Goal: Transaction & Acquisition: Book appointment/travel/reservation

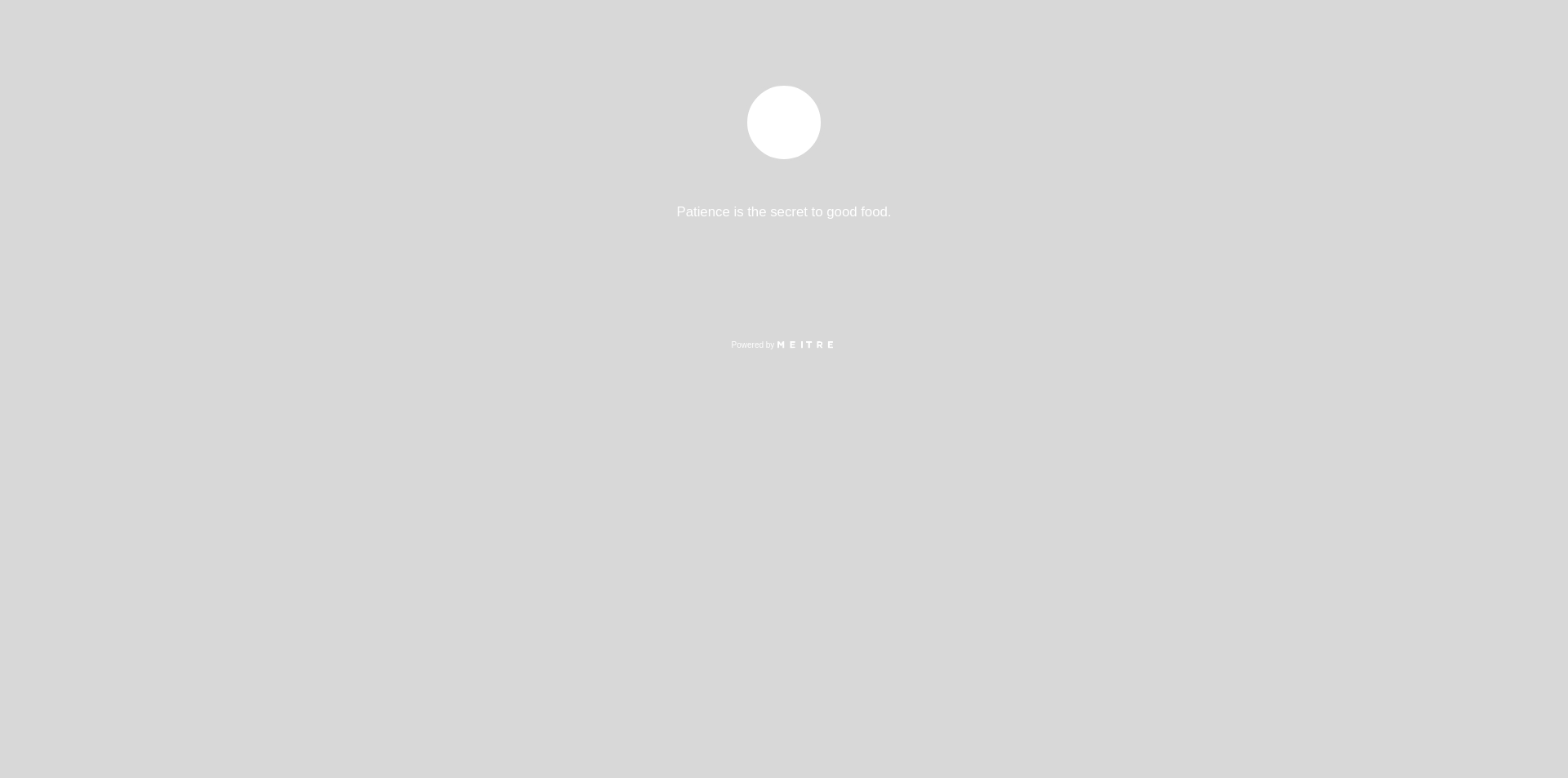
select select "pt"
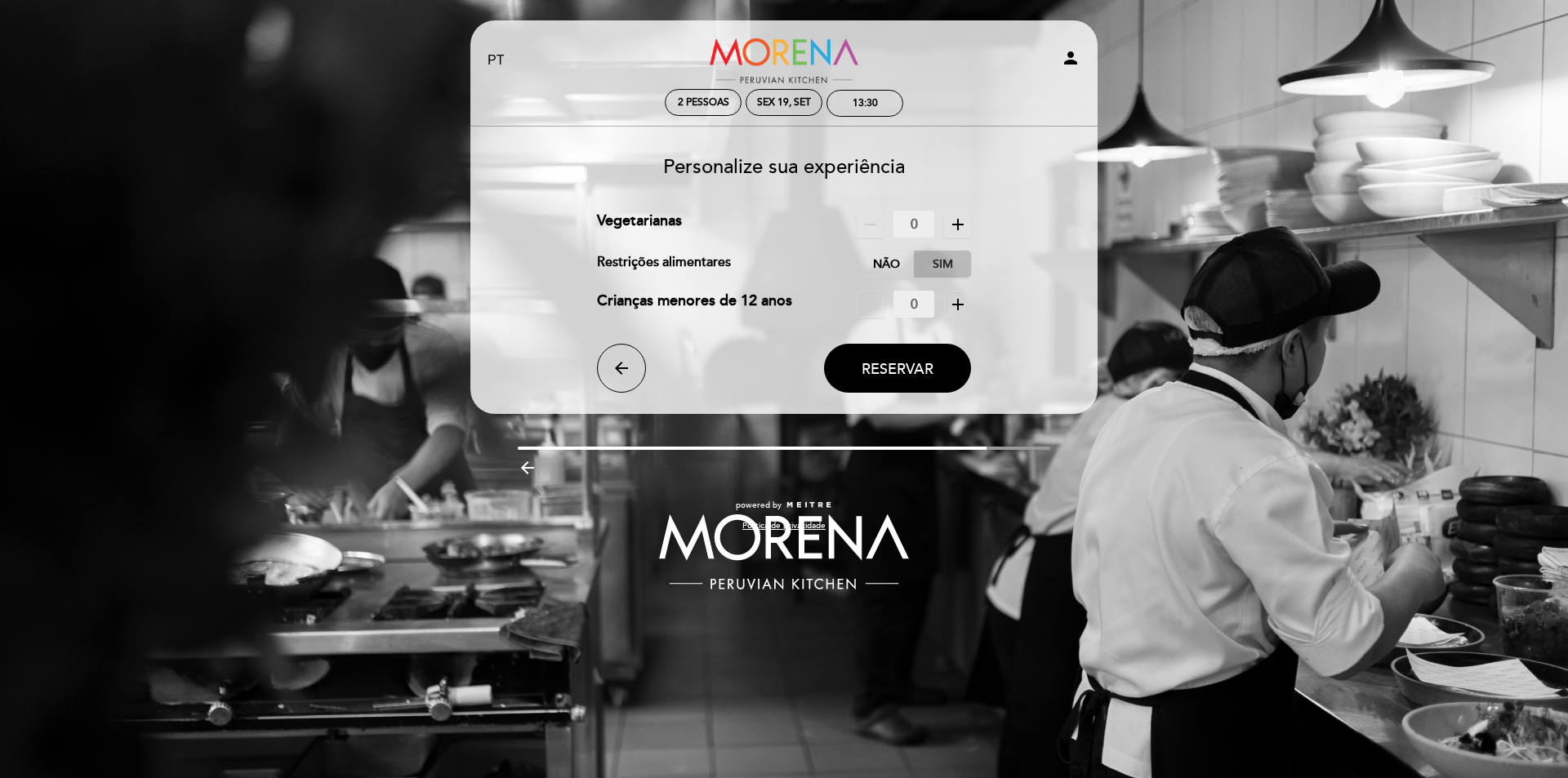
click at [935, 265] on label "Sim" at bounding box center [941, 264] width 57 height 27
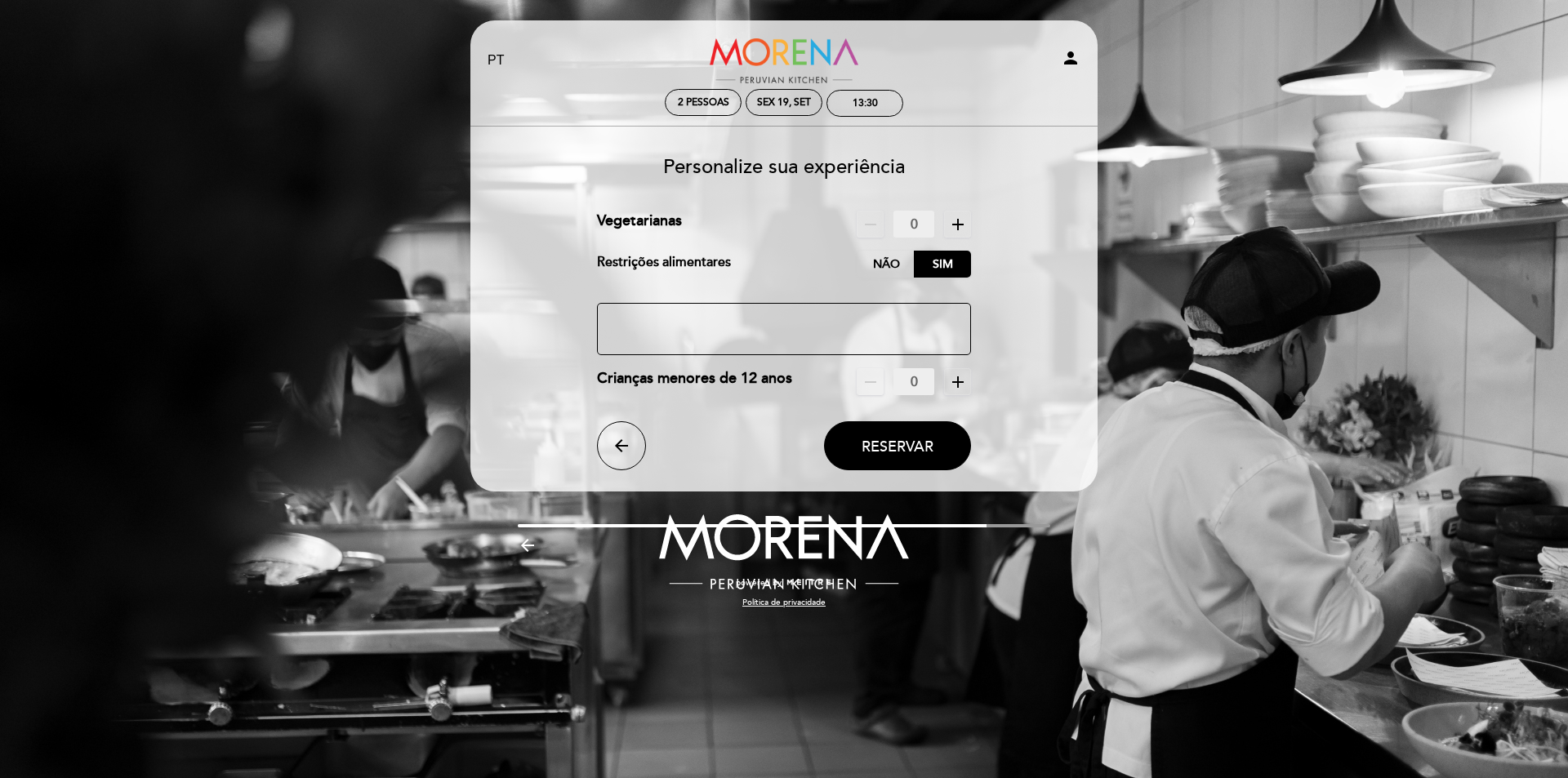
click at [856, 315] on textarea at bounding box center [784, 329] width 375 height 52
click at [895, 269] on label "Não" at bounding box center [886, 264] width 57 height 27
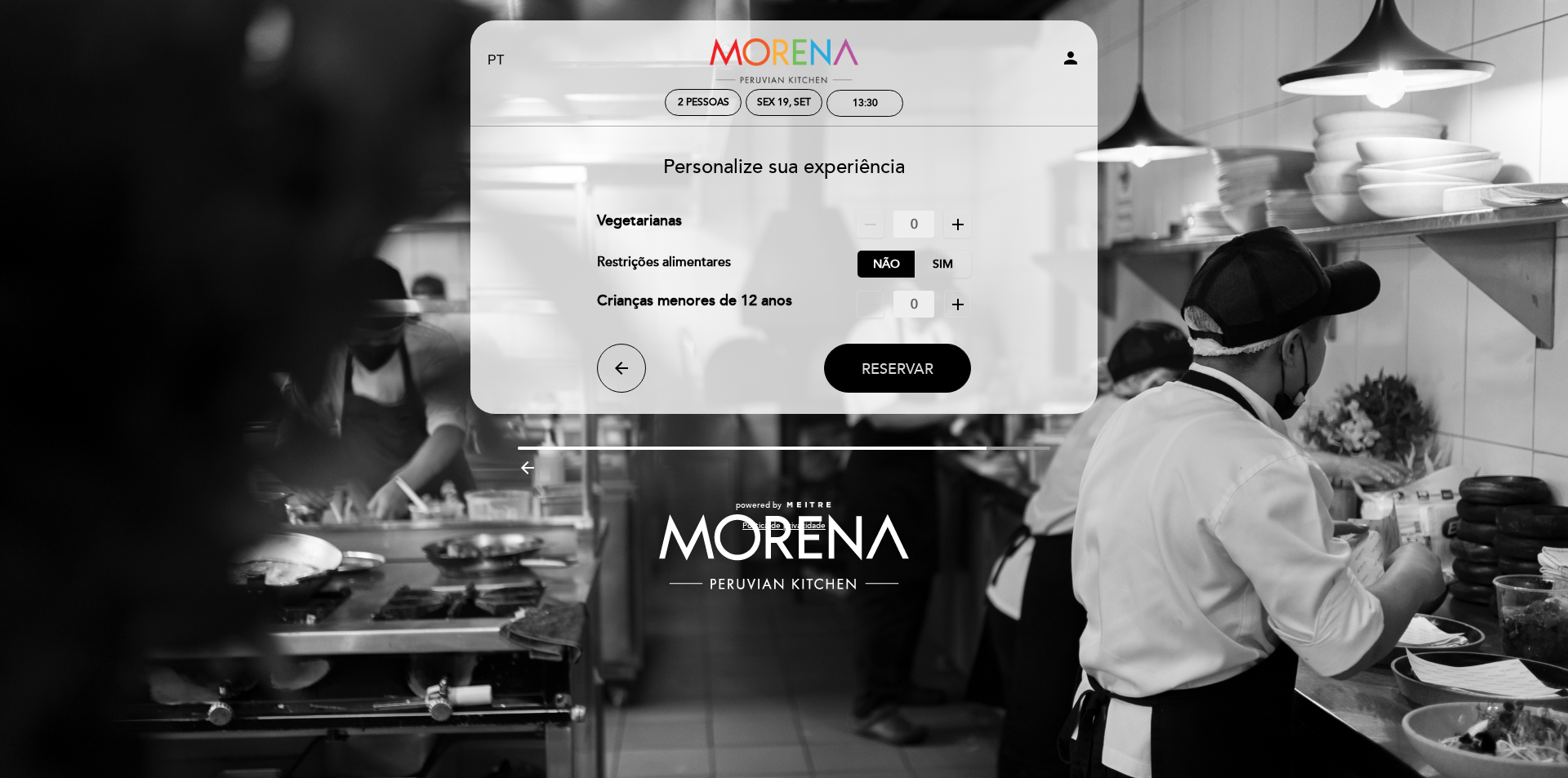
click at [867, 365] on span "Reservar" at bounding box center [898, 369] width 72 height 18
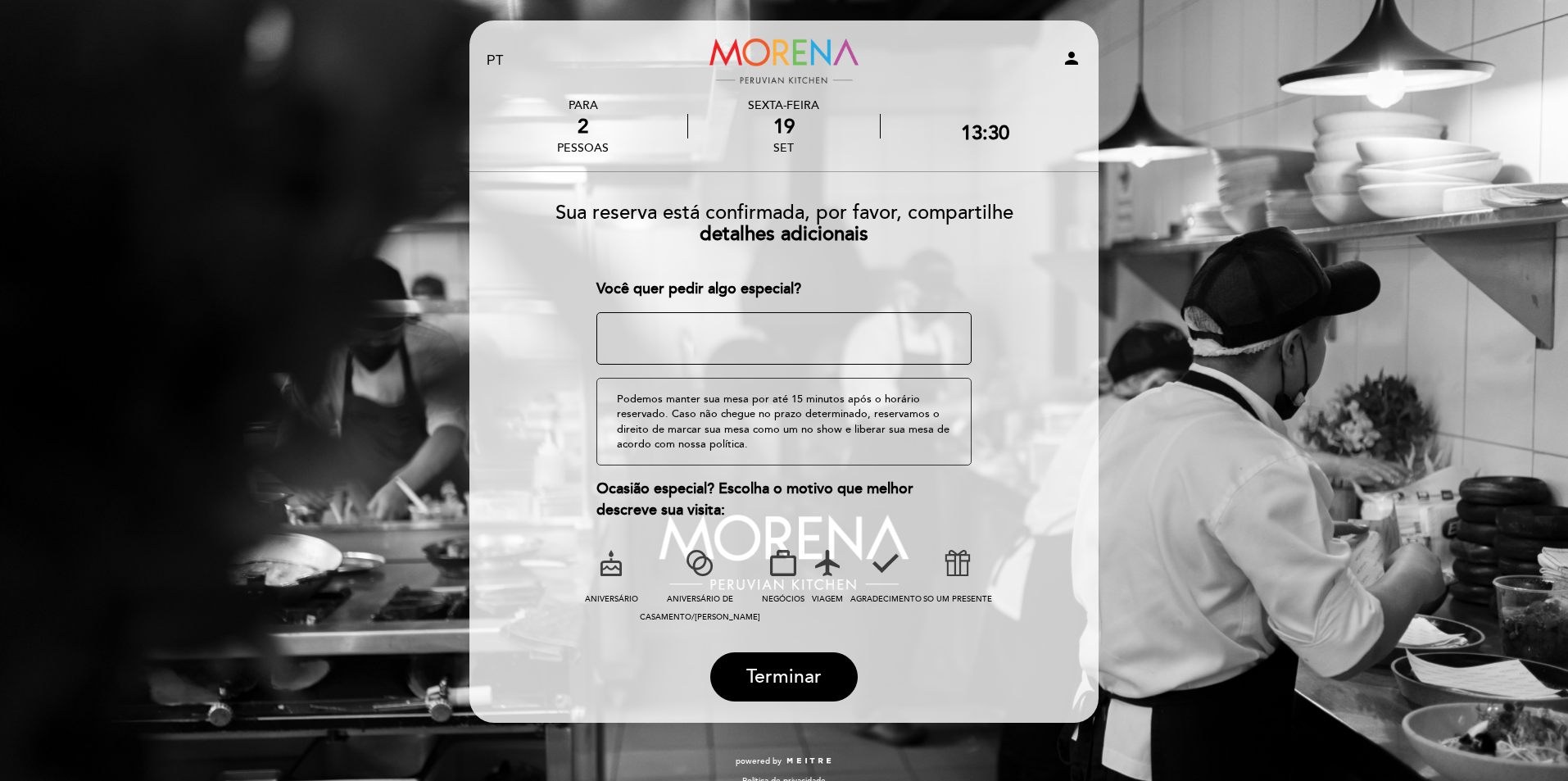
click at [890, 340] on textarea at bounding box center [784, 338] width 376 height 52
click at [882, 345] on textarea at bounding box center [784, 338] width 376 height 52
click at [800, 686] on span "Terminar" at bounding box center [784, 676] width 75 height 23
